Goal: Book appointment/travel/reservation

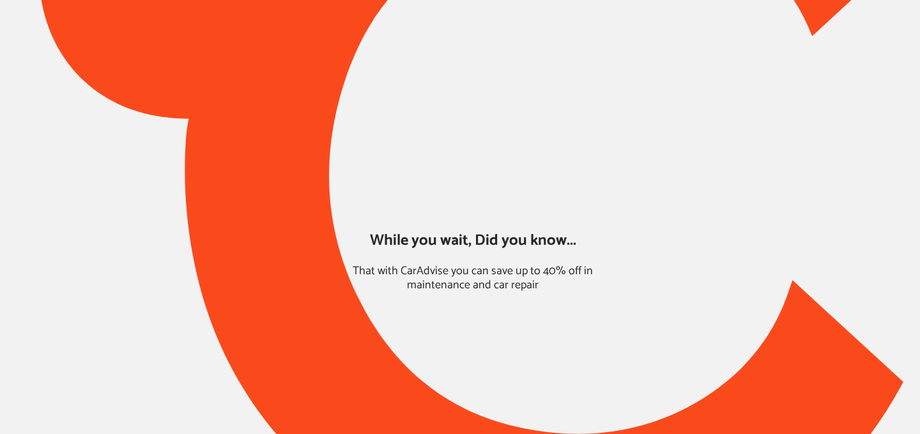
type input "*****"
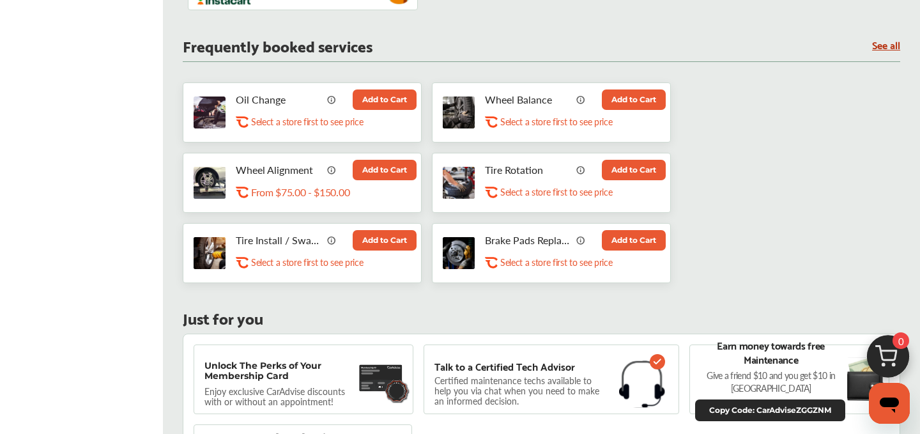
scroll to position [650, 0]
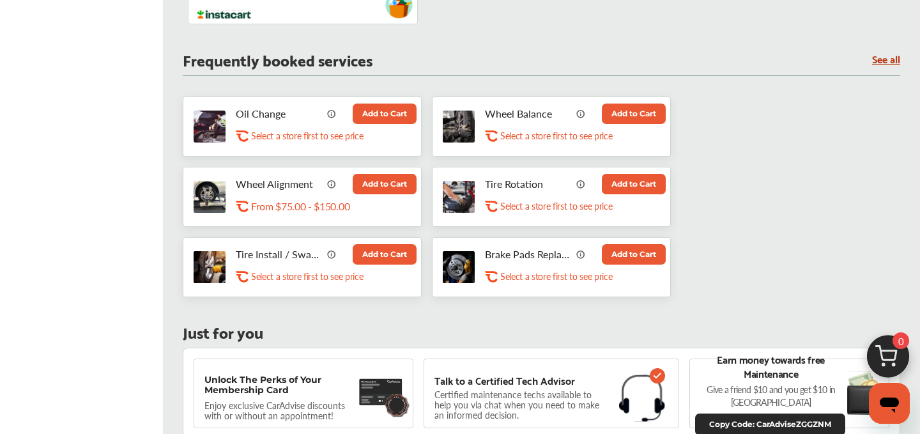
click at [377, 116] on button "Add to Cart" at bounding box center [385, 113] width 64 height 20
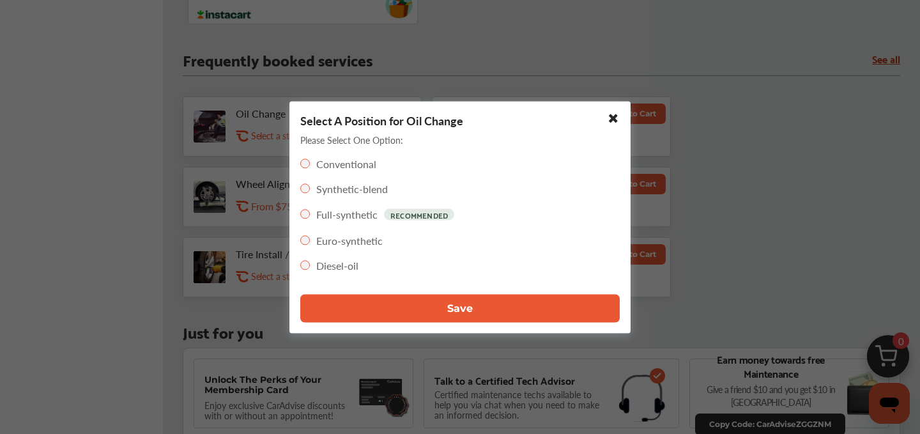
click at [450, 305] on span "Save" at bounding box center [460, 308] width 26 height 12
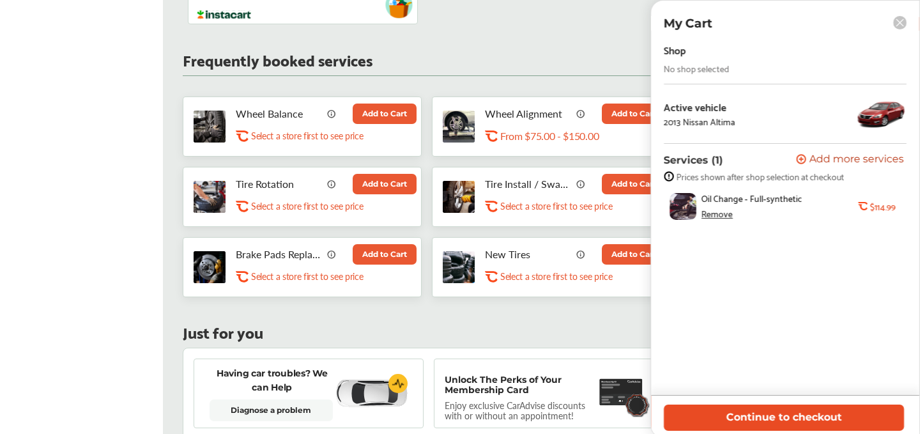
click at [800, 420] on button "Continue to checkout" at bounding box center [784, 417] width 240 height 26
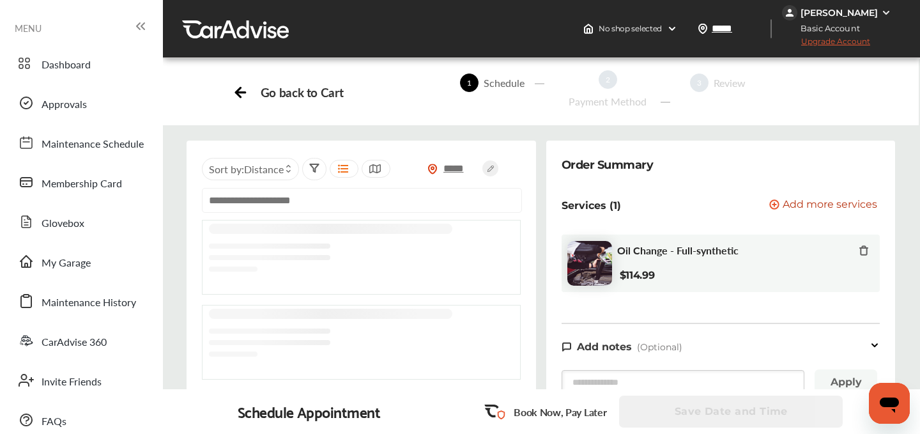
click at [333, 194] on input "text" at bounding box center [362, 200] width 320 height 25
paste input "**********"
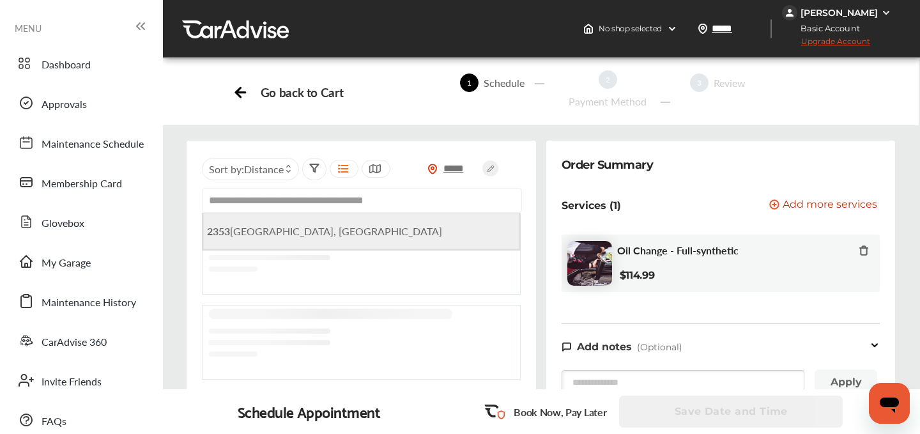
click at [339, 232] on span "[STREET_ADDRESS]" at bounding box center [324, 231] width 235 height 15
type input "**********"
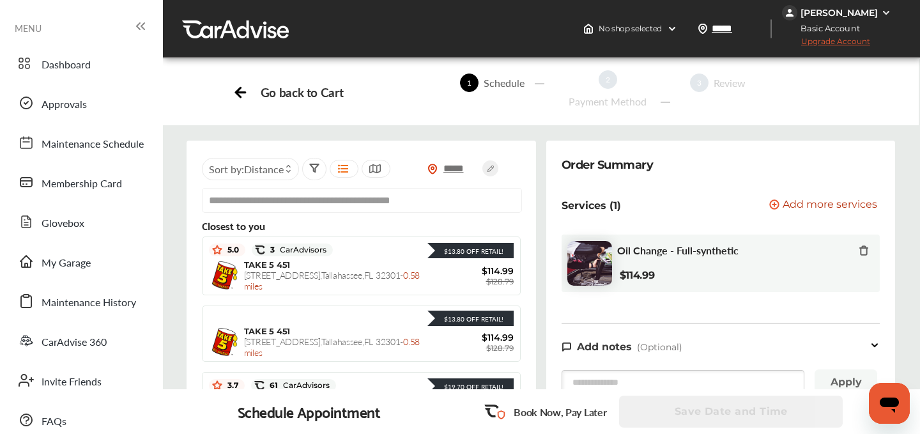
scroll to position [45, 0]
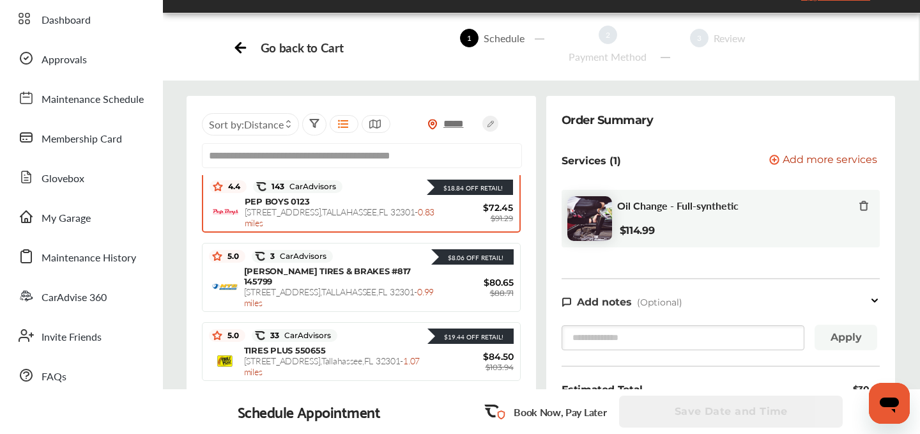
click at [330, 218] on div "PEP BOYS 0123 [STREET_ADDRESS] - 0.83 miles" at bounding box center [341, 212] width 192 height 32
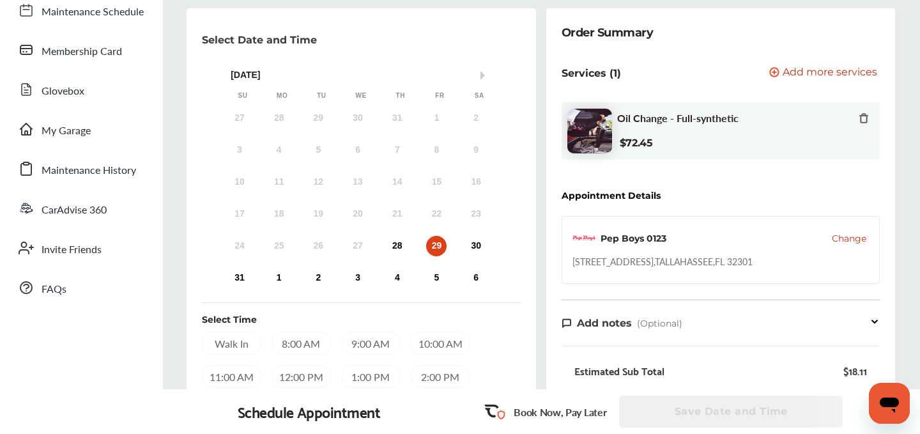
scroll to position [126, 0]
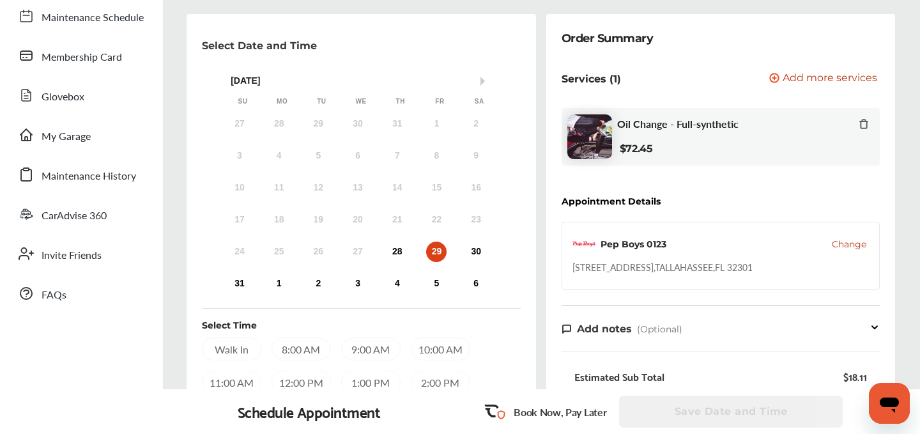
click at [438, 341] on div "10:00 AM" at bounding box center [440, 348] width 59 height 23
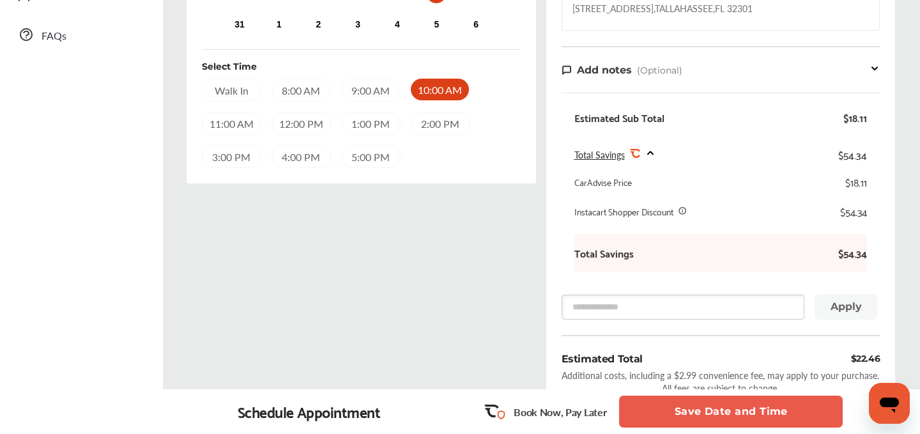
scroll to position [537, 0]
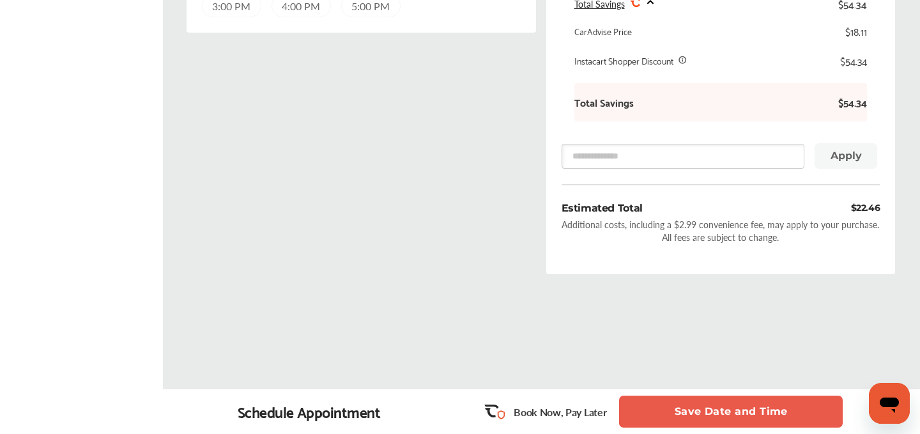
click at [694, 411] on button "Save Date and Time" at bounding box center [731, 411] width 224 height 32
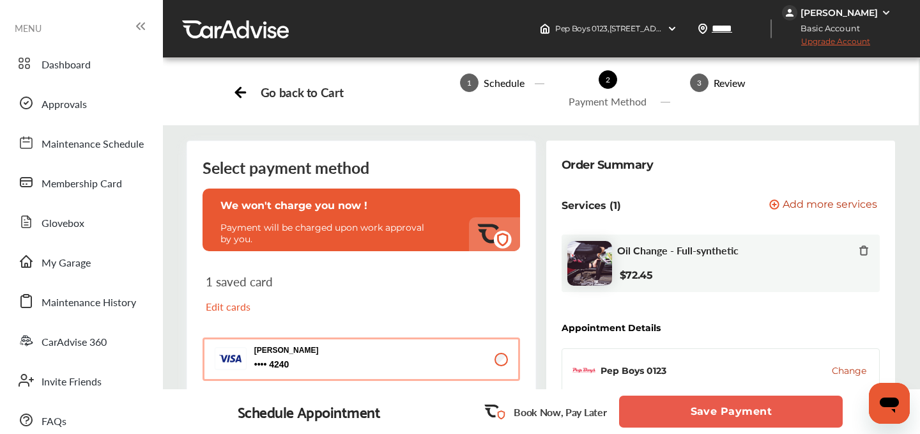
click at [710, 409] on button "Save Payment" at bounding box center [731, 411] width 224 height 32
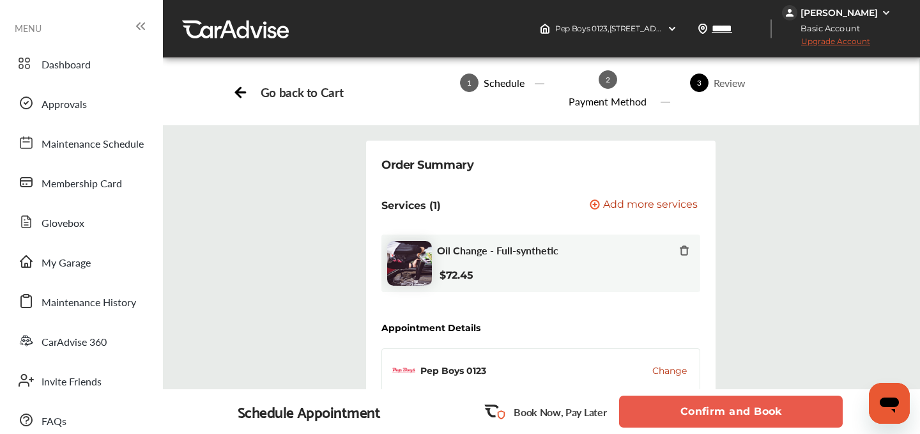
click at [710, 409] on button "Confirm and Book" at bounding box center [731, 411] width 224 height 32
